Goal: Information Seeking & Learning: Check status

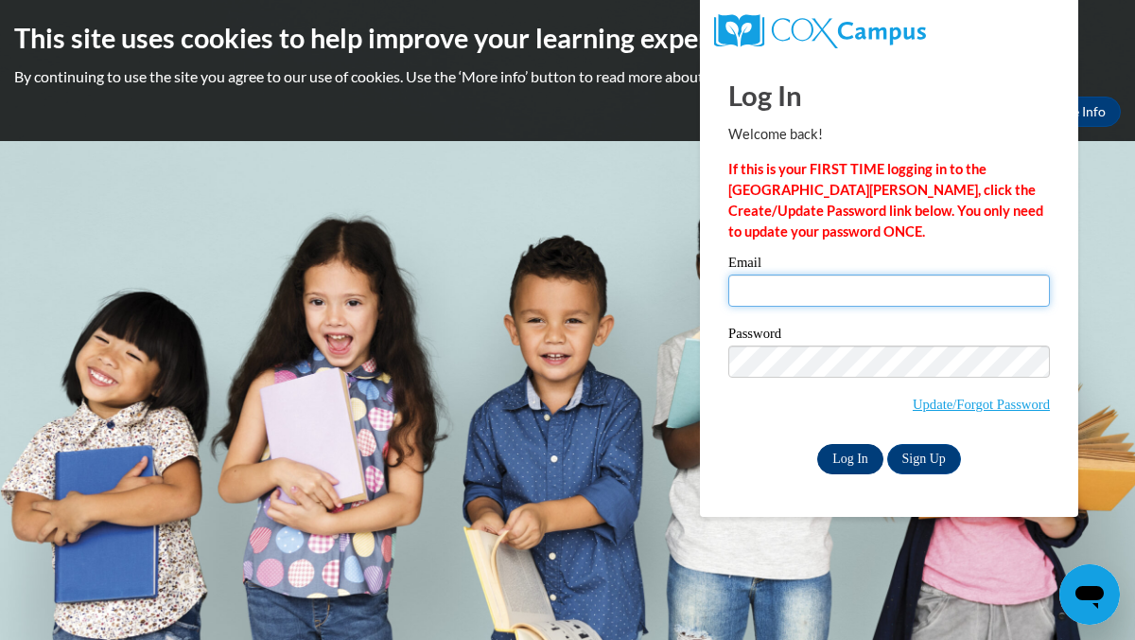
type input "eecleve@sunprairieschools.org"
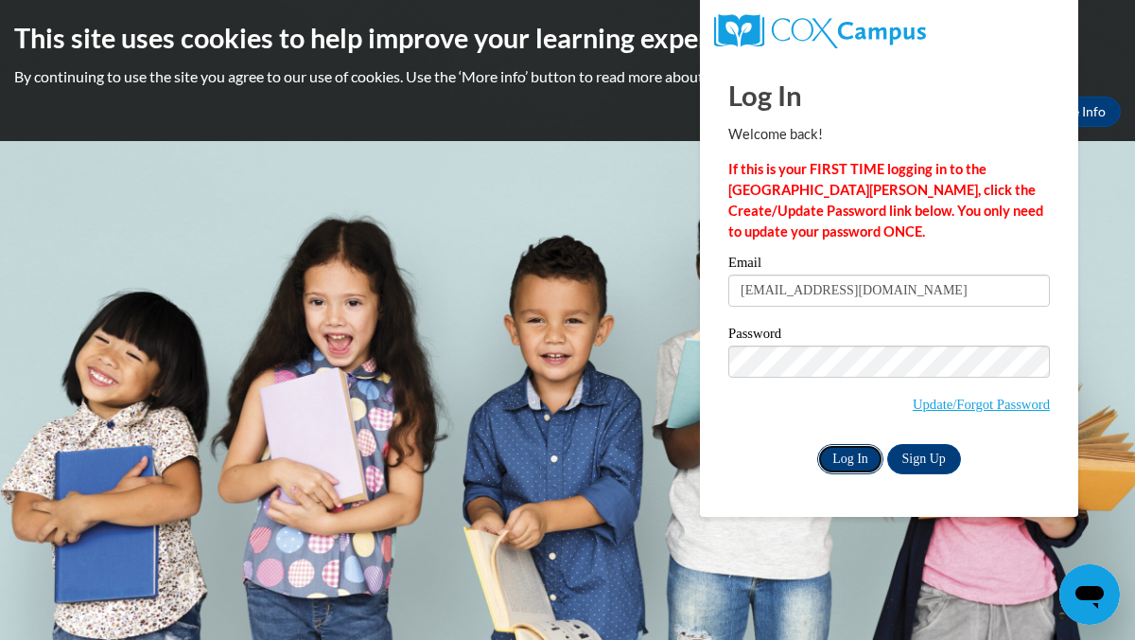
click at [838, 455] on input "Log In" at bounding box center [850, 459] width 66 height 30
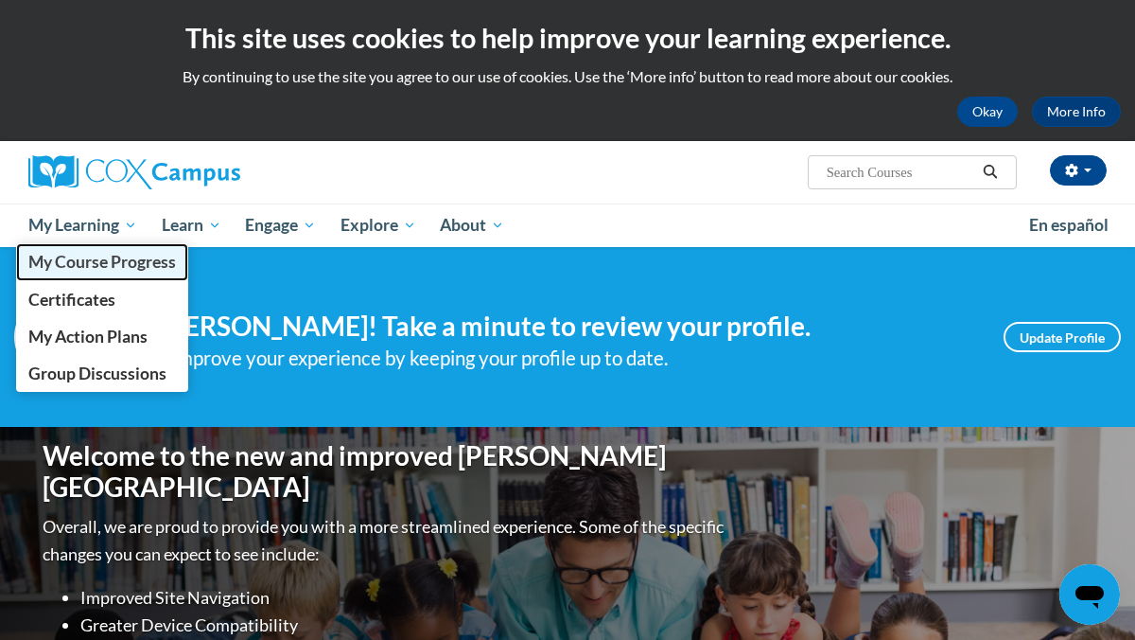
click at [116, 263] on span "My Course Progress" at bounding box center [102, 262] width 148 height 20
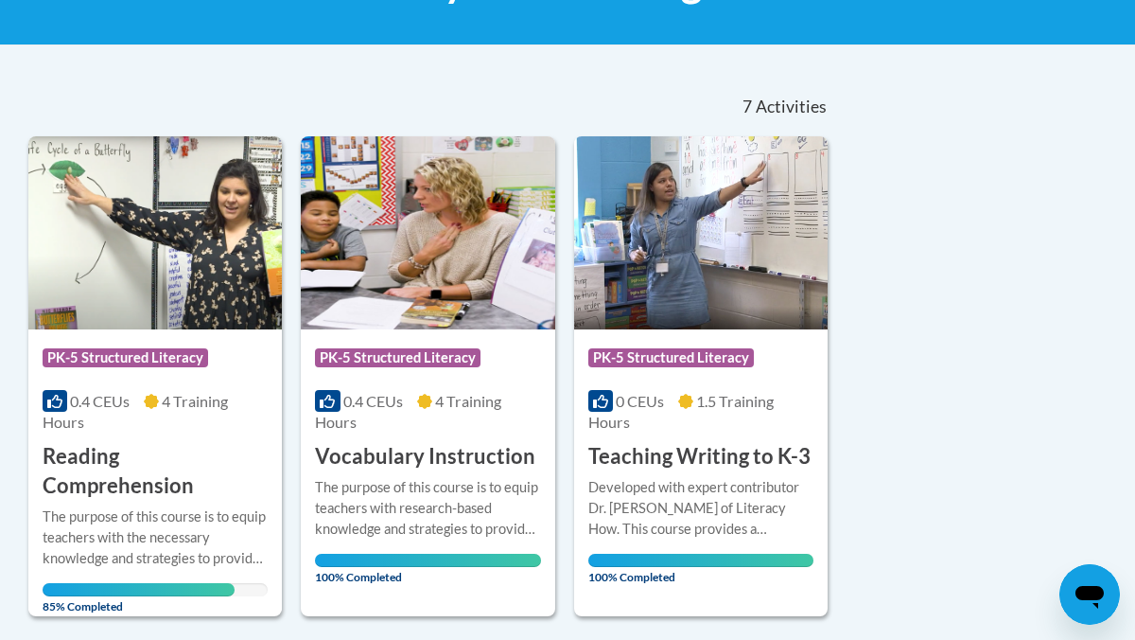
scroll to position [437, 0]
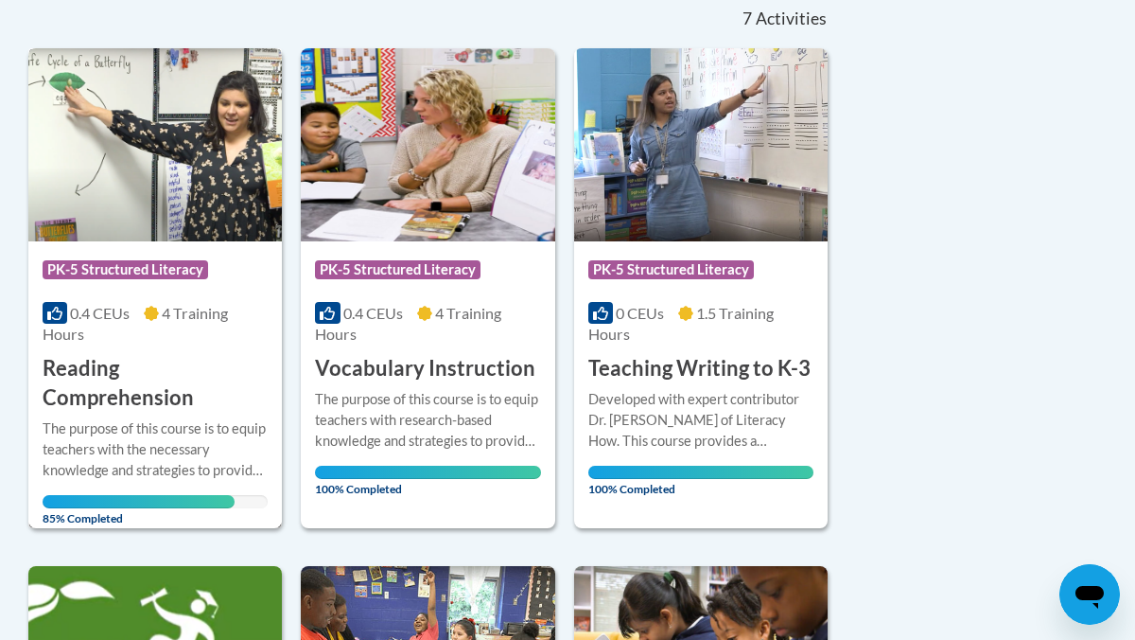
click at [174, 353] on div "Course Category: PK-5 Structured Literacy 0.4 CEUs 4 Training Hours COURSE Read…" at bounding box center [155, 326] width 254 height 171
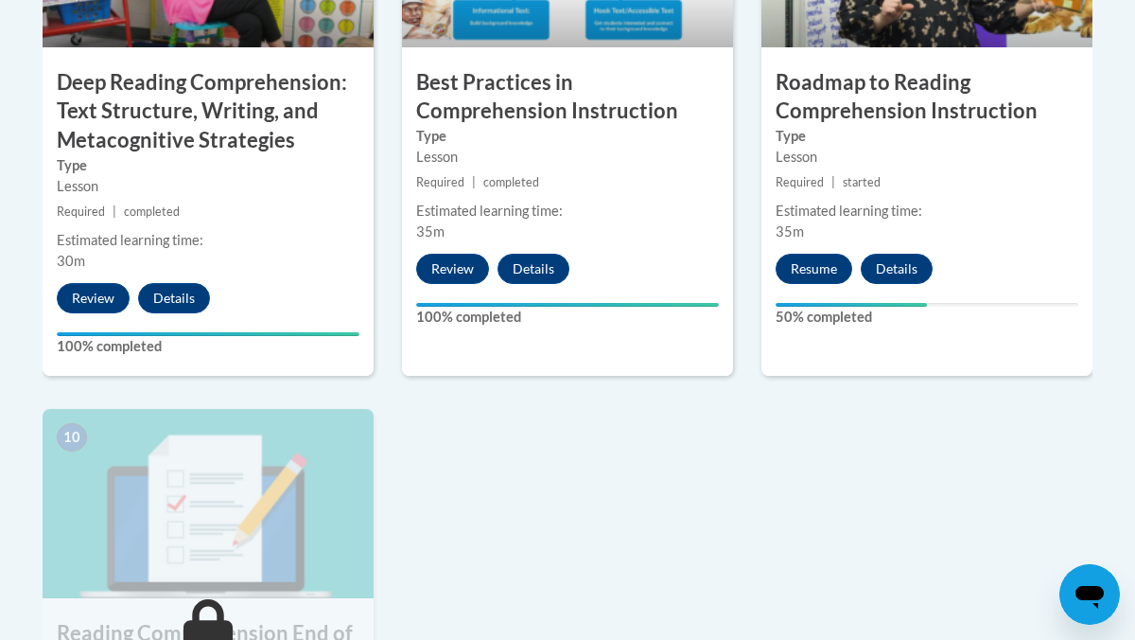
scroll to position [1848, 0]
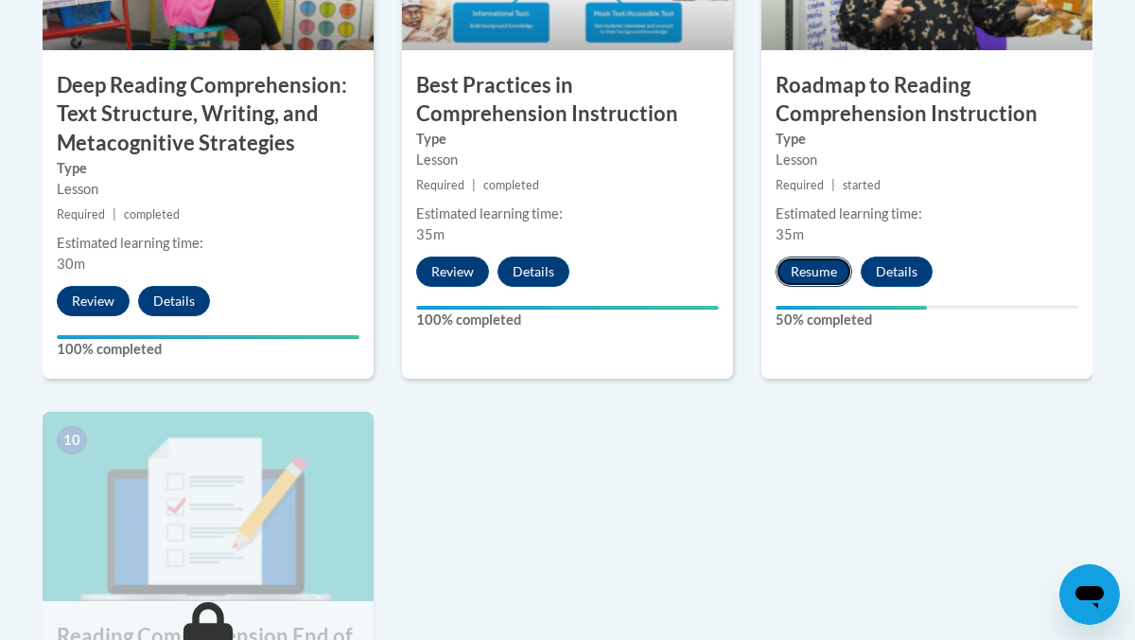
click at [813, 276] on button "Resume" at bounding box center [814, 271] width 77 height 30
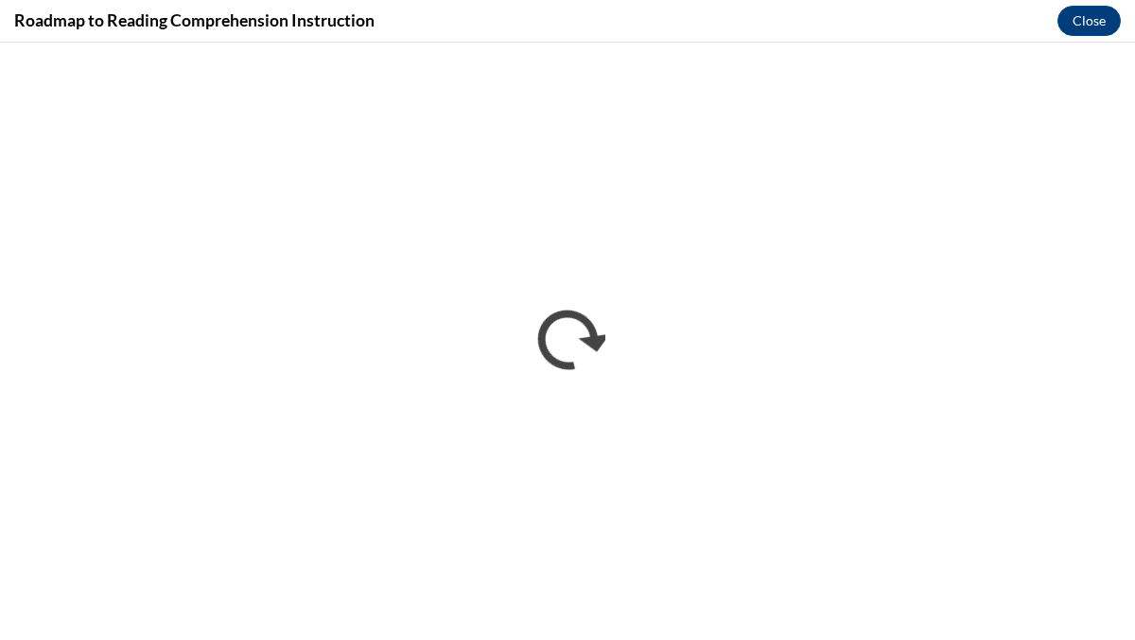
scroll to position [0, 0]
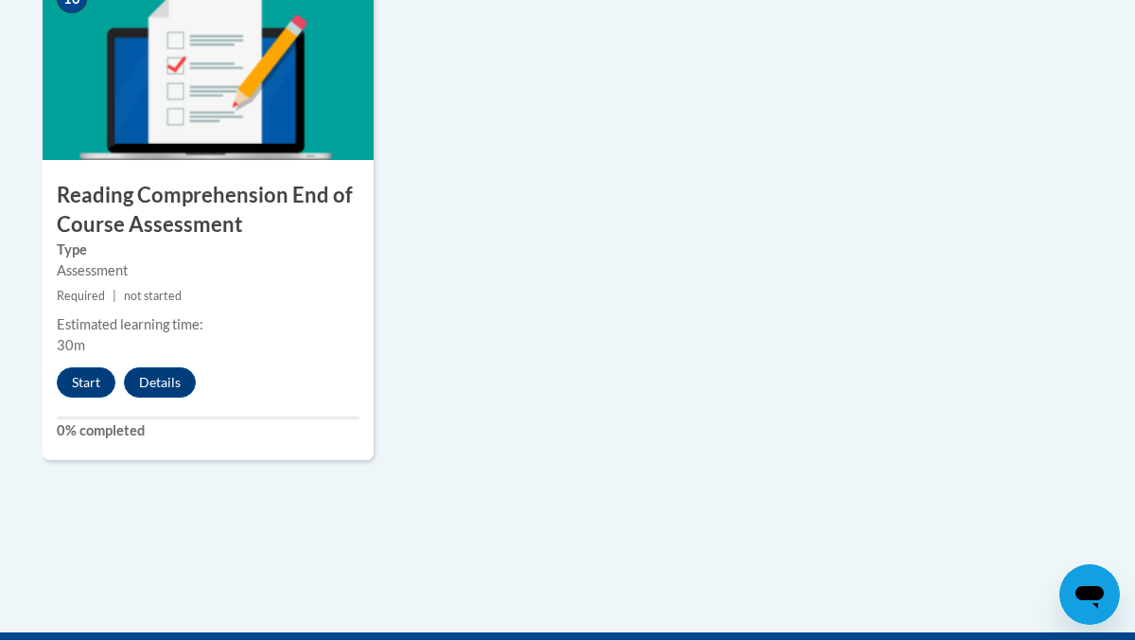
scroll to position [2293, 0]
